Goal: Transaction & Acquisition: Purchase product/service

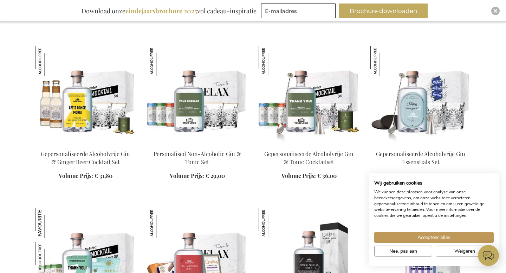
scroll to position [610, 0]
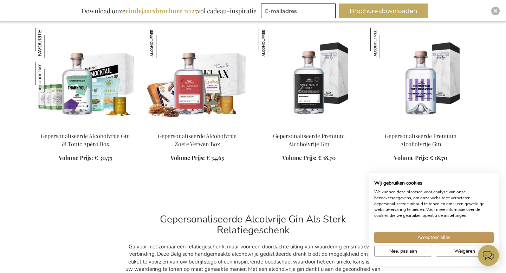
click at [311, 82] on img at bounding box center [309, 77] width 100 height 98
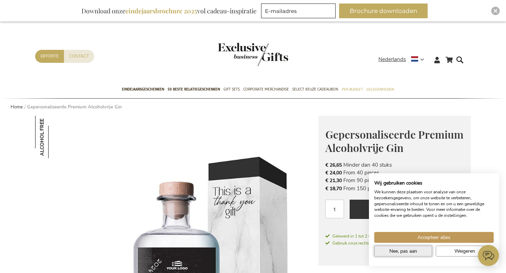
click at [418, 256] on button "Nee, pas aan" at bounding box center [403, 251] width 58 height 11
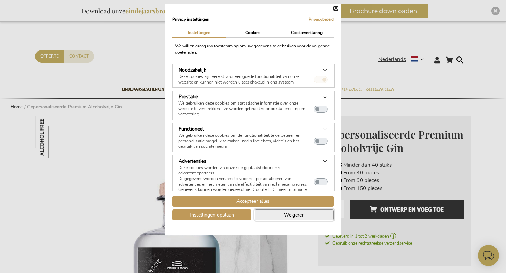
click at [299, 214] on span "Weigeren" at bounding box center [294, 214] width 21 height 7
